Goal: Information Seeking & Learning: Understand process/instructions

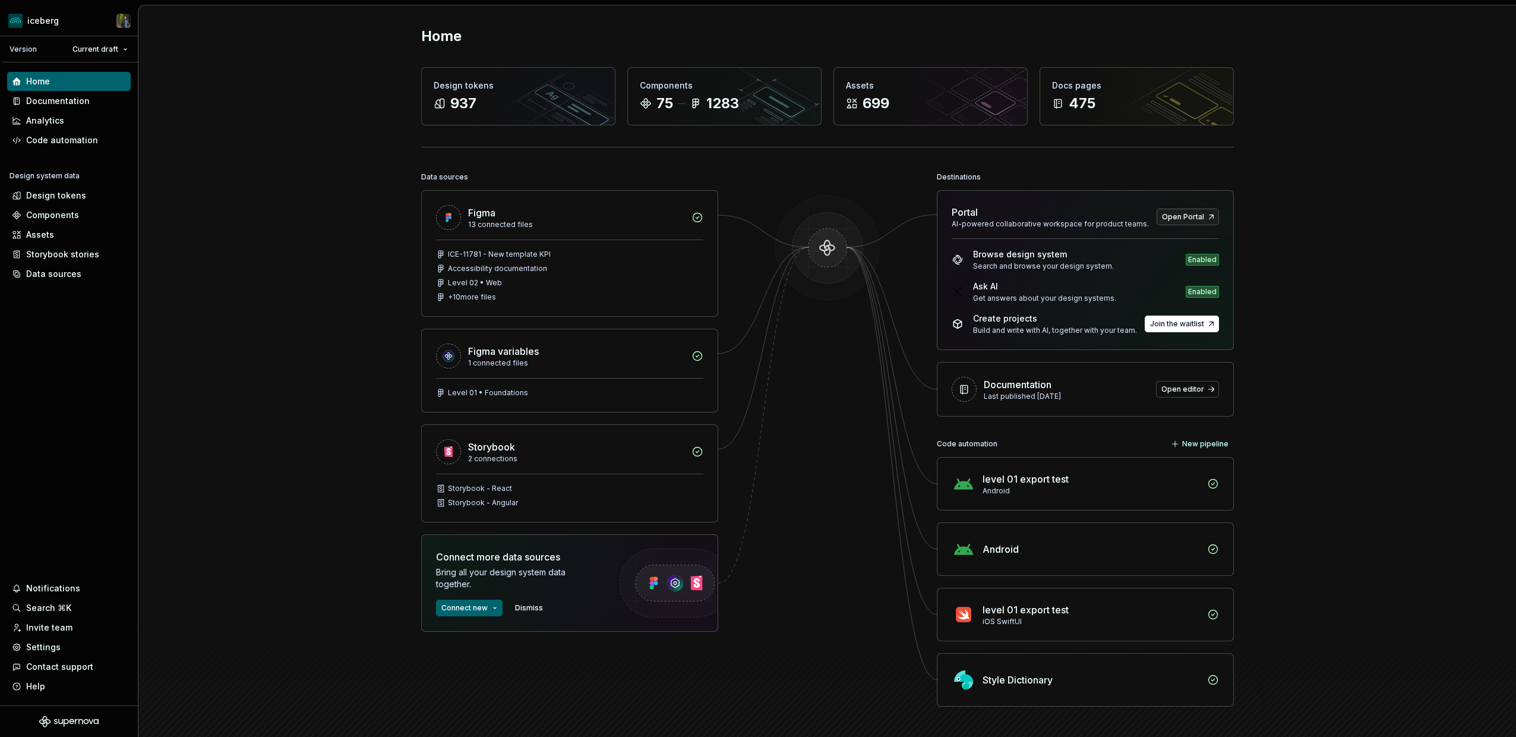
click at [348, 296] on div "Home Design tokens 937 Components 75 1283 Assets 699 Docs pages 475 Data source…" at bounding box center [827, 390] width 1378 height 771
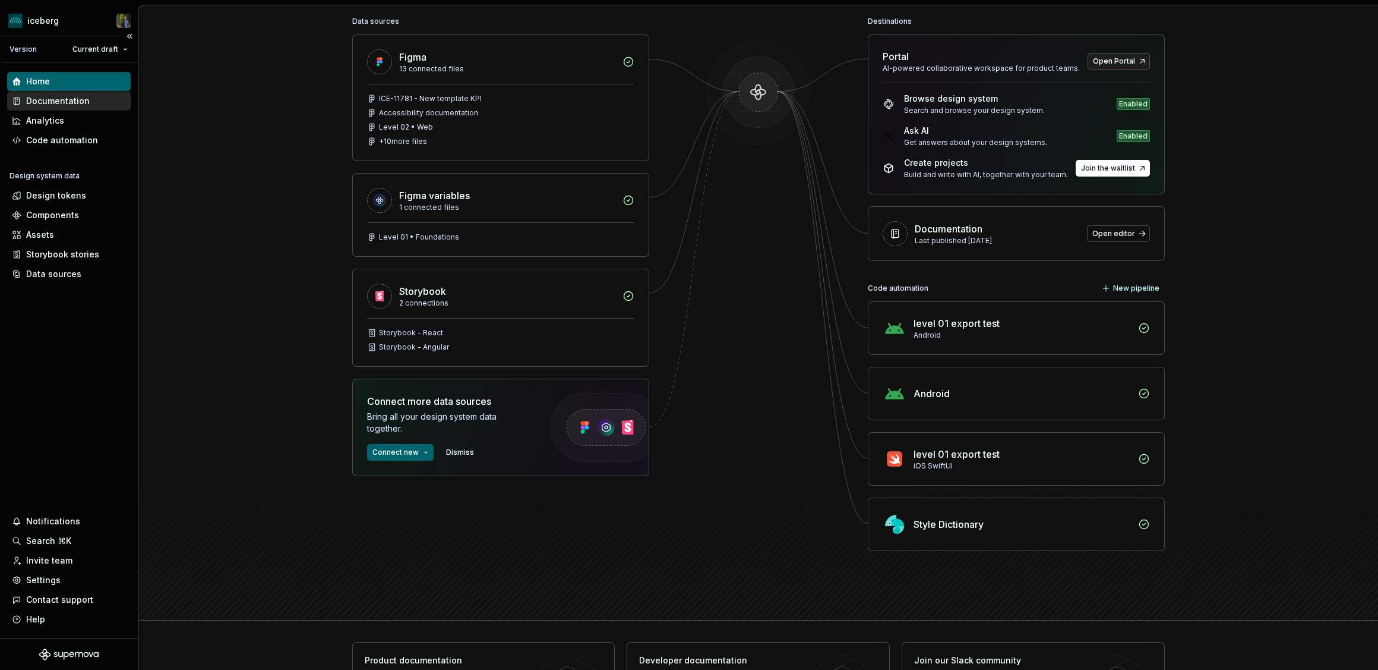
click at [53, 102] on div "Documentation" at bounding box center [58, 101] width 64 height 12
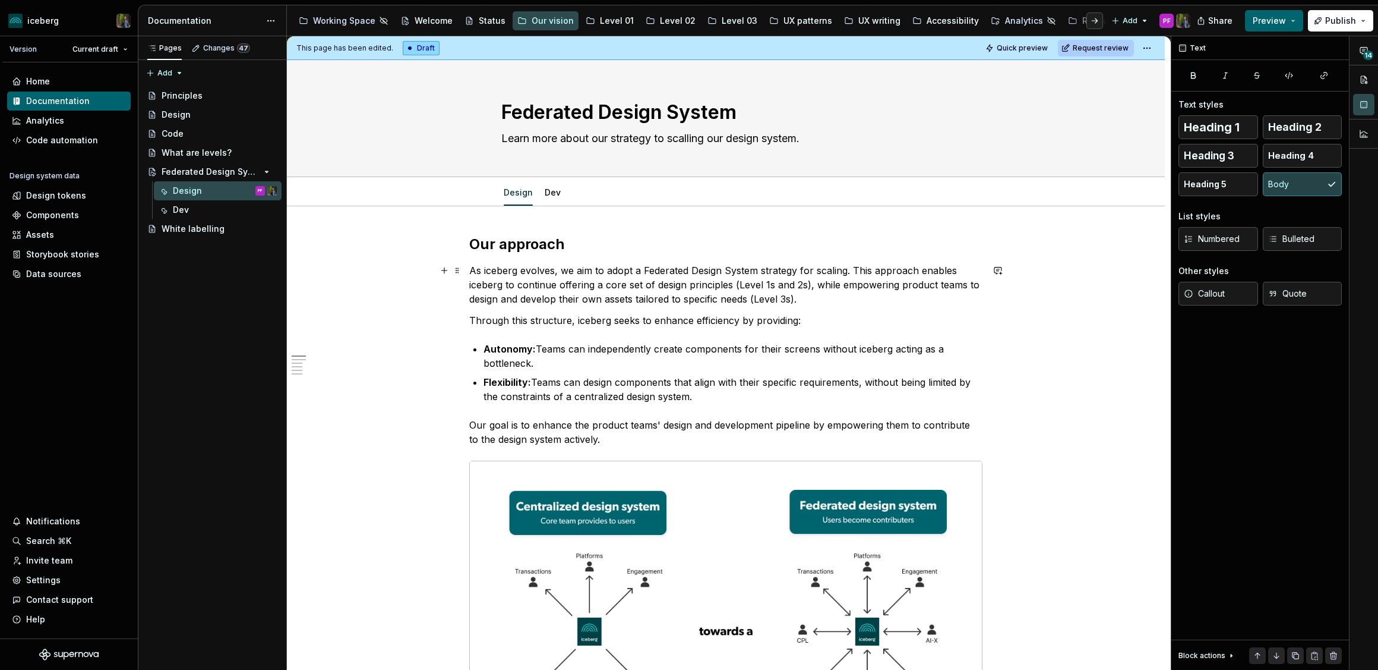
click at [539, 284] on p "As iceberg evolves, we aim to adopt a Federated Design System strategy for scal…" at bounding box center [725, 284] width 513 height 43
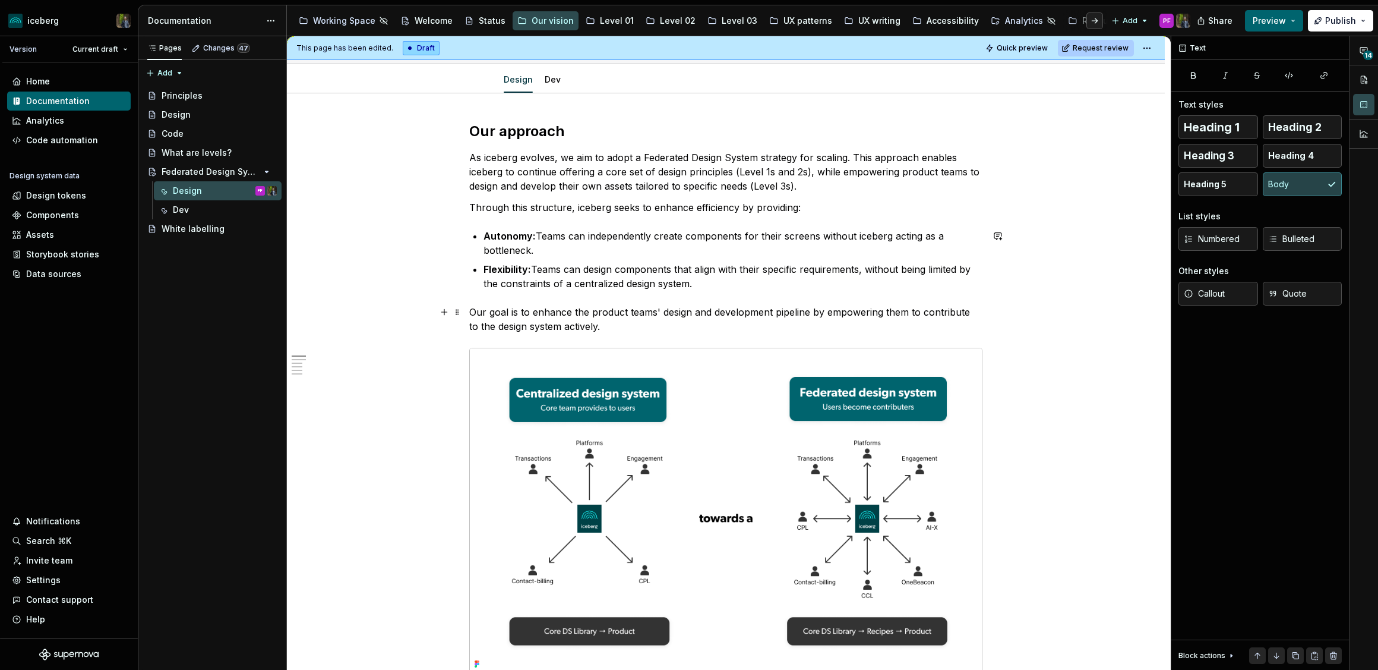
scroll to position [120, 0]
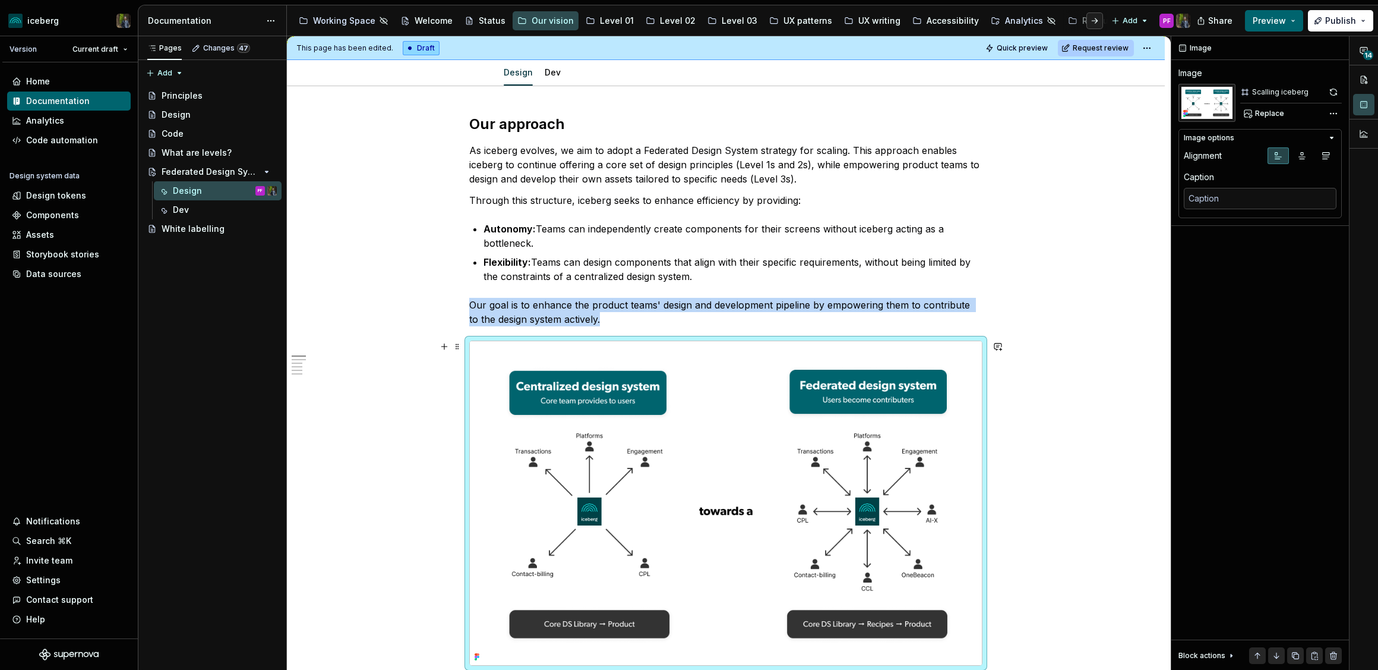
click at [686, 400] on img at bounding box center [726, 503] width 512 height 324
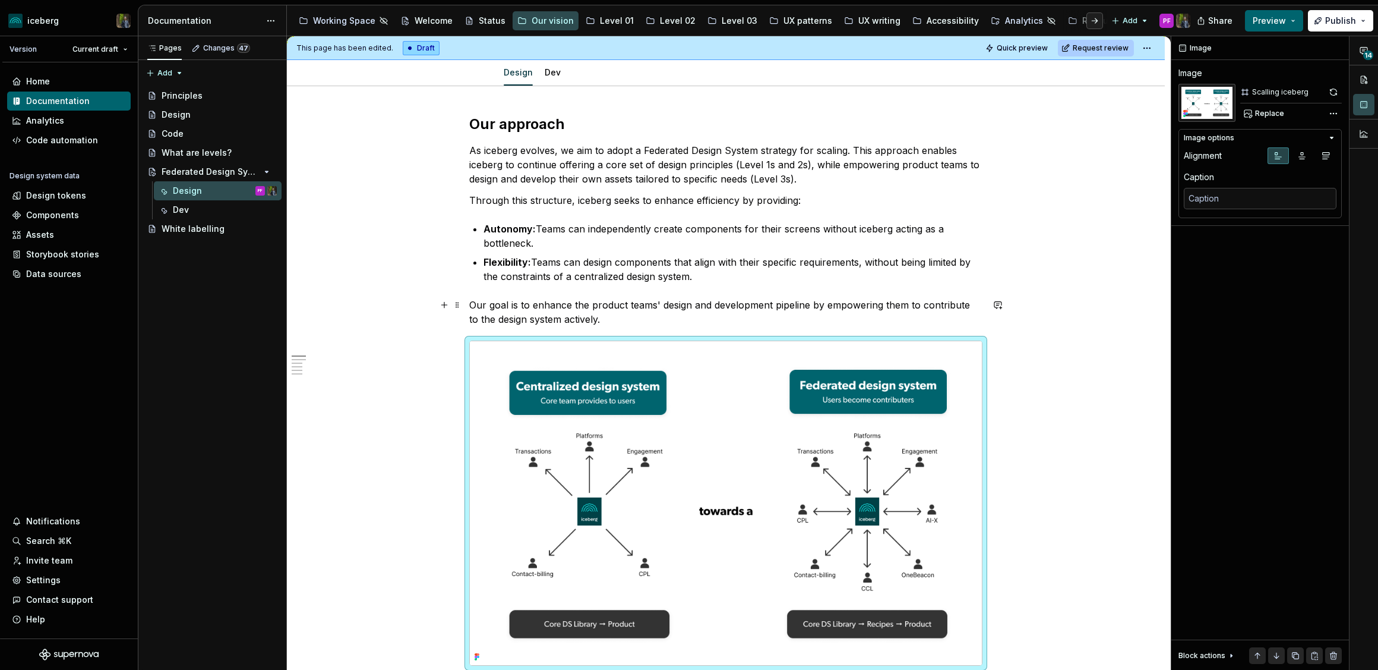
click at [610, 324] on p "Our goal is to enhance the product teams' design and development pipeline by em…" at bounding box center [725, 312] width 513 height 29
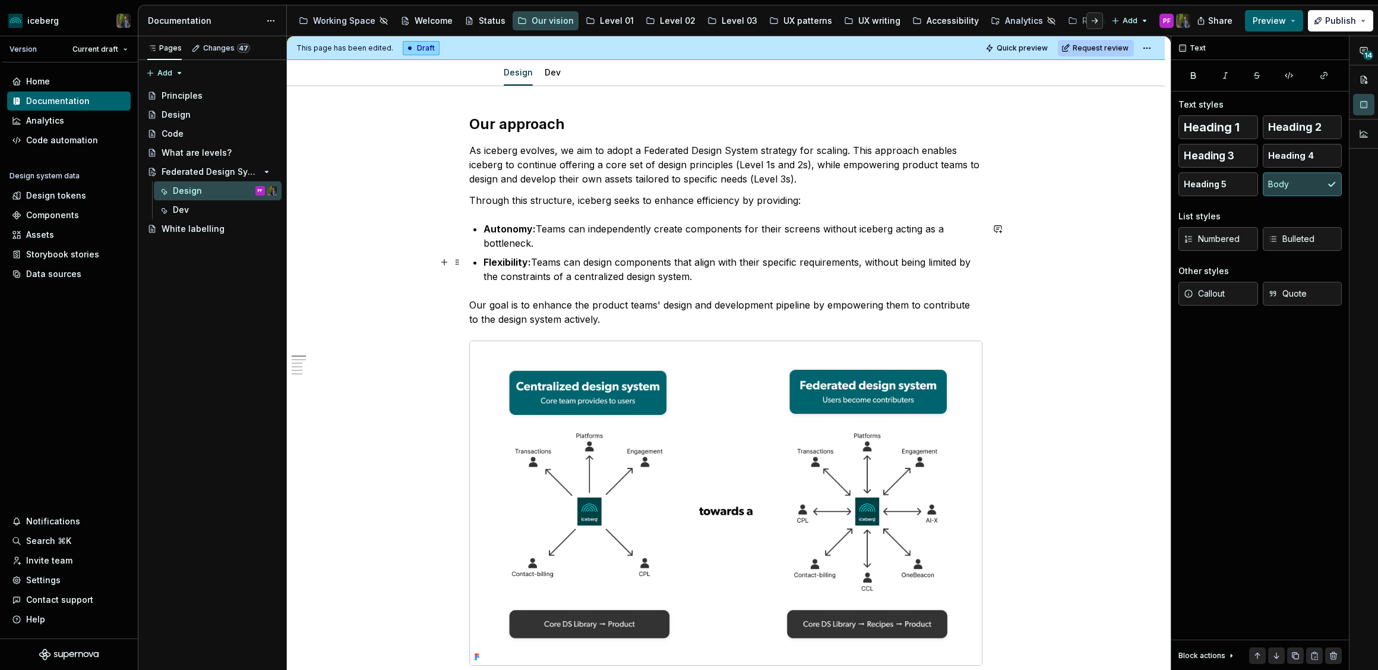
scroll to position [0, 0]
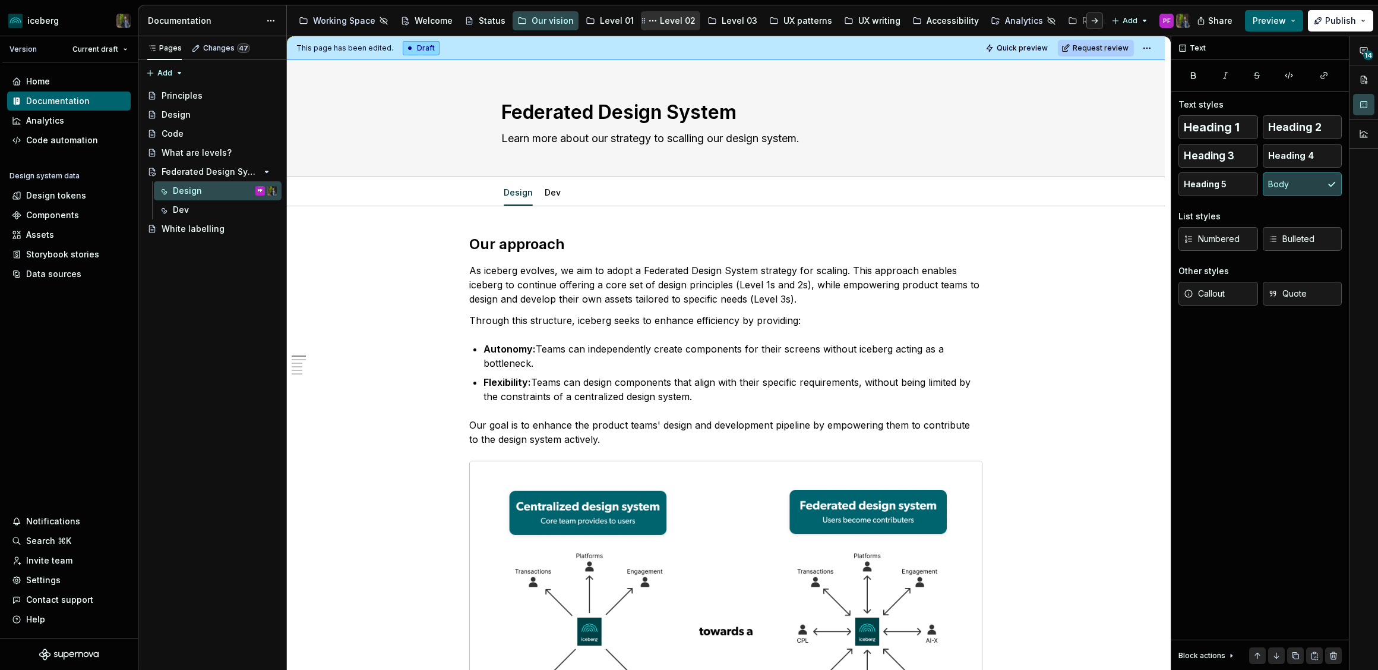
click at [667, 12] on div "Level 02" at bounding box center [670, 20] width 59 height 19
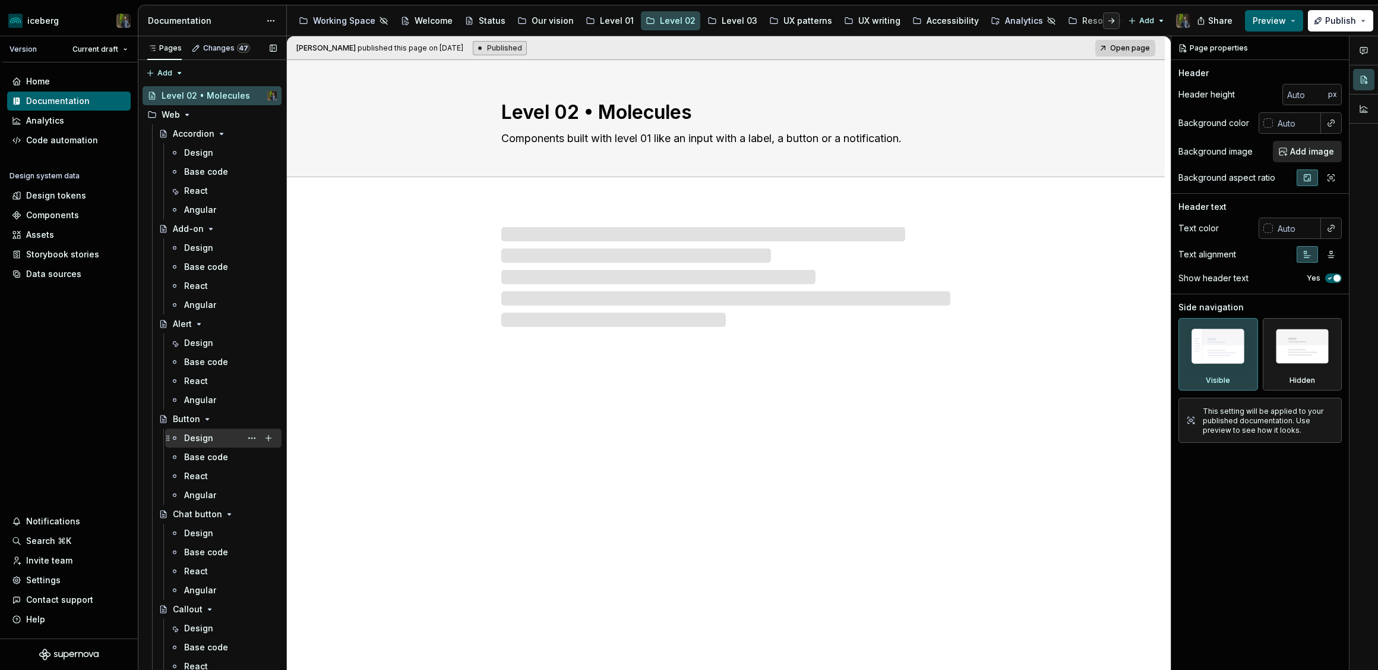
click at [209, 437] on div "Design" at bounding box center [198, 438] width 29 height 12
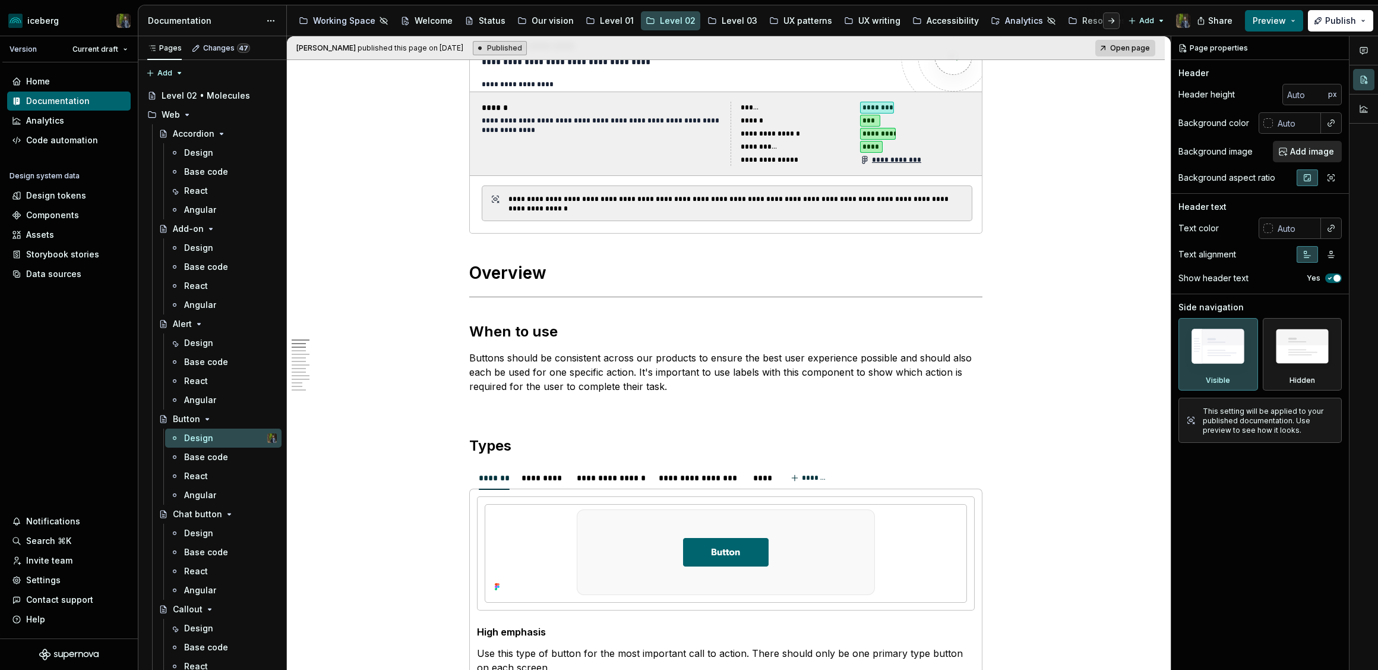
scroll to position [209, 0]
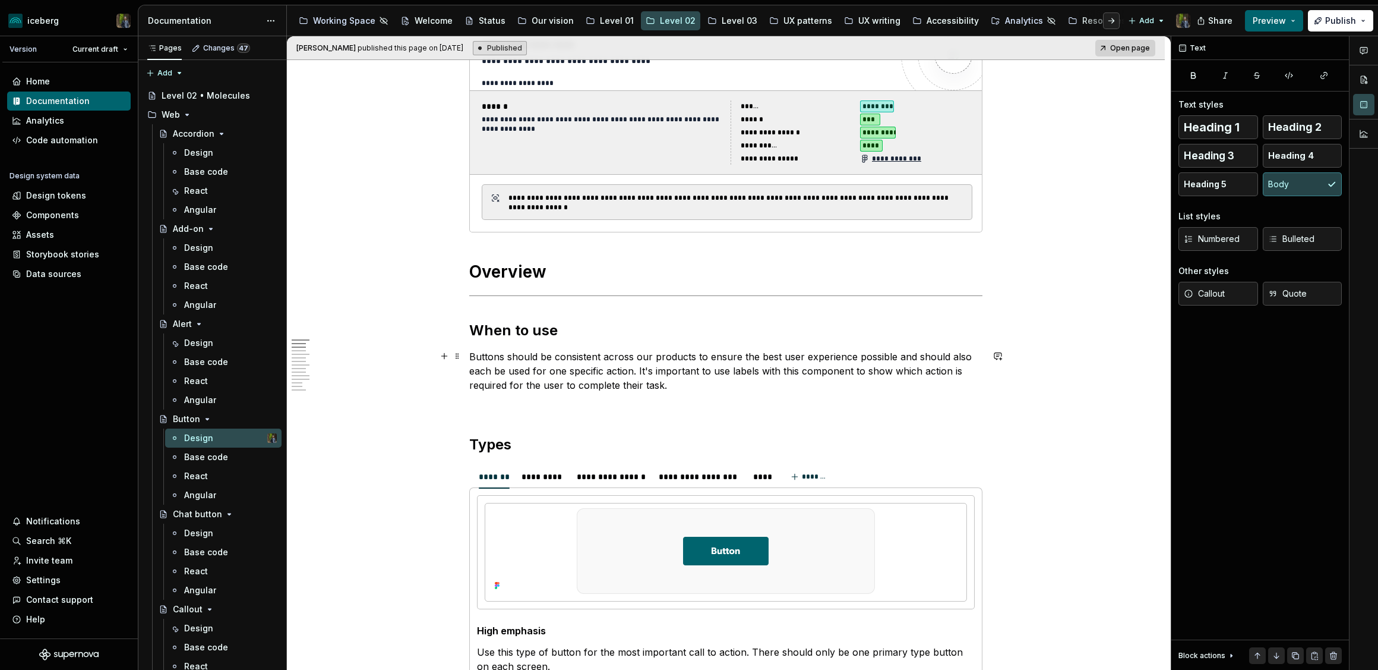
click at [678, 387] on p "Buttons should be consistent across our products to ensure the best user experi…" at bounding box center [725, 370] width 513 height 43
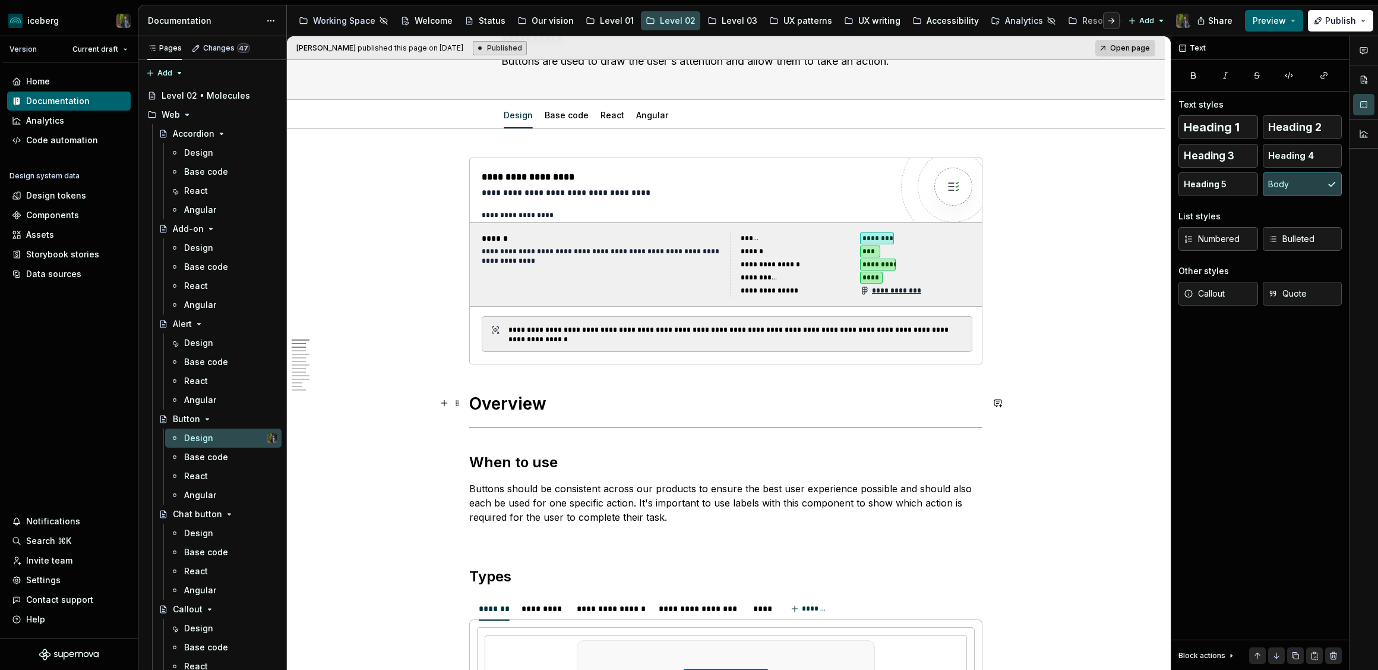
scroll to position [77, 0]
click at [758, 213] on div "**********" at bounding box center [727, 215] width 491 height 10
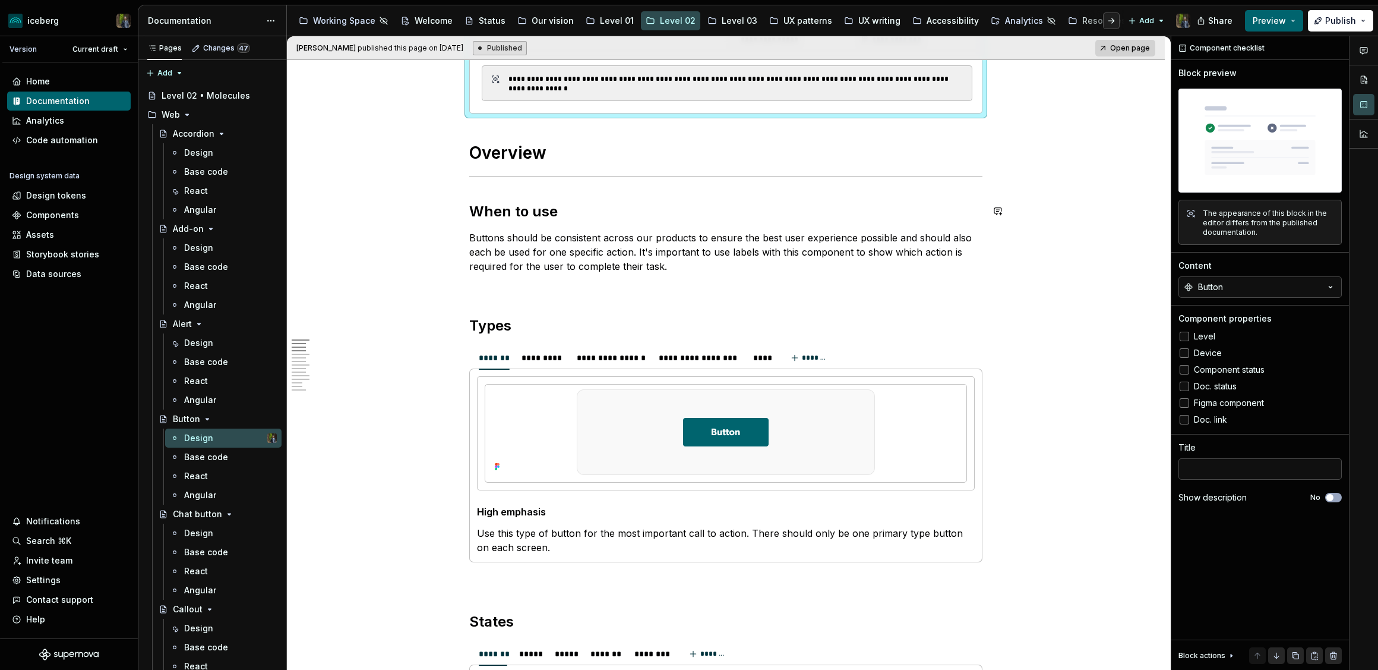
scroll to position [326, 0]
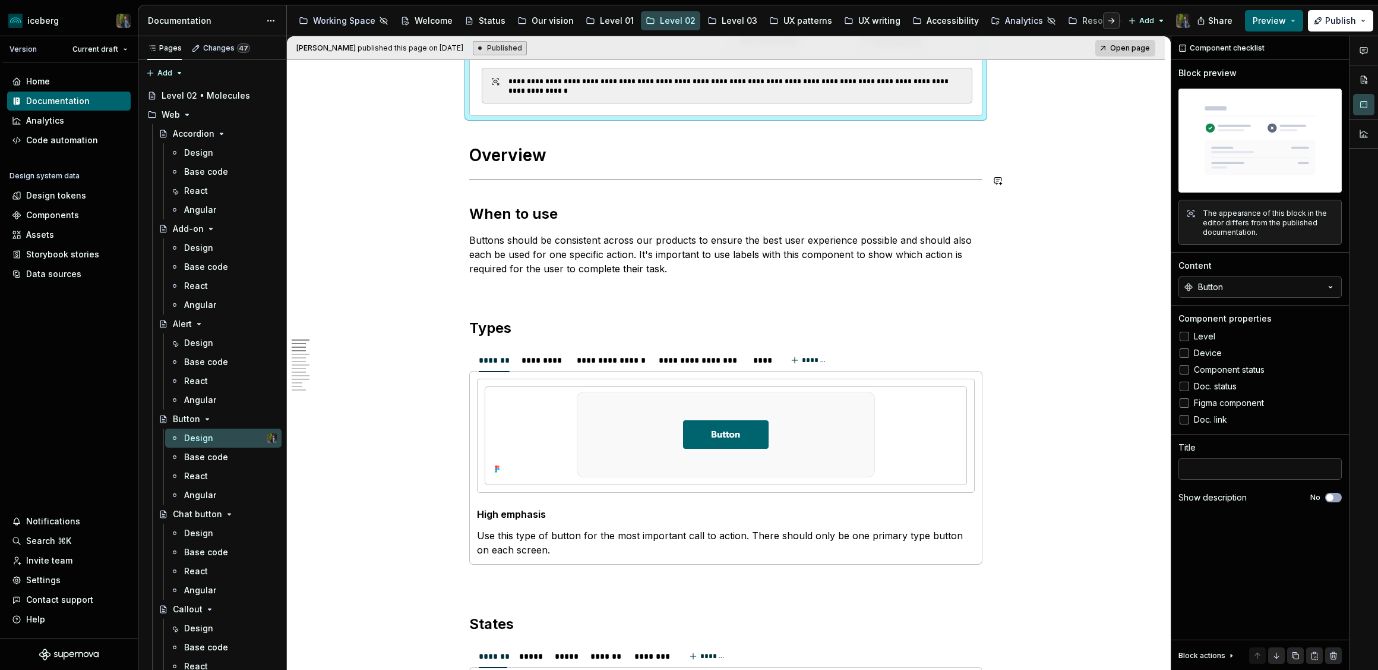
type textarea "*"
